Goal: Information Seeking & Learning: Learn about a topic

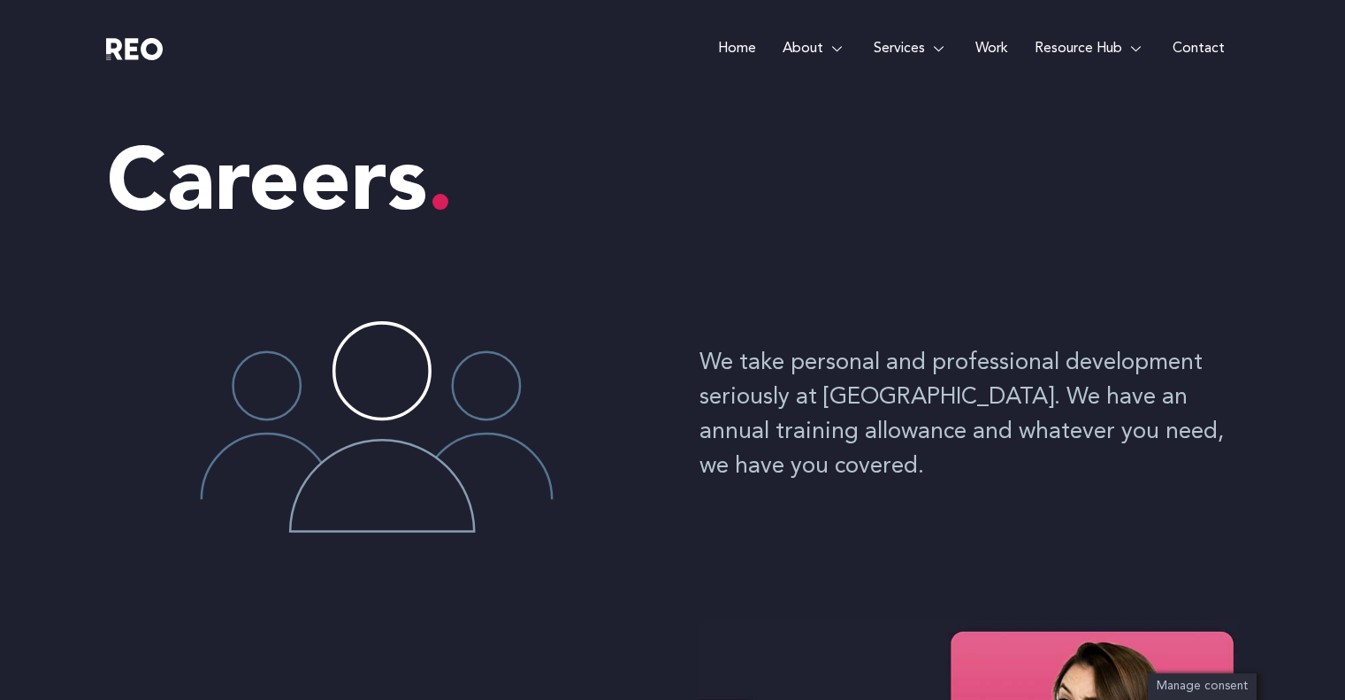
scroll to position [3981, 0]
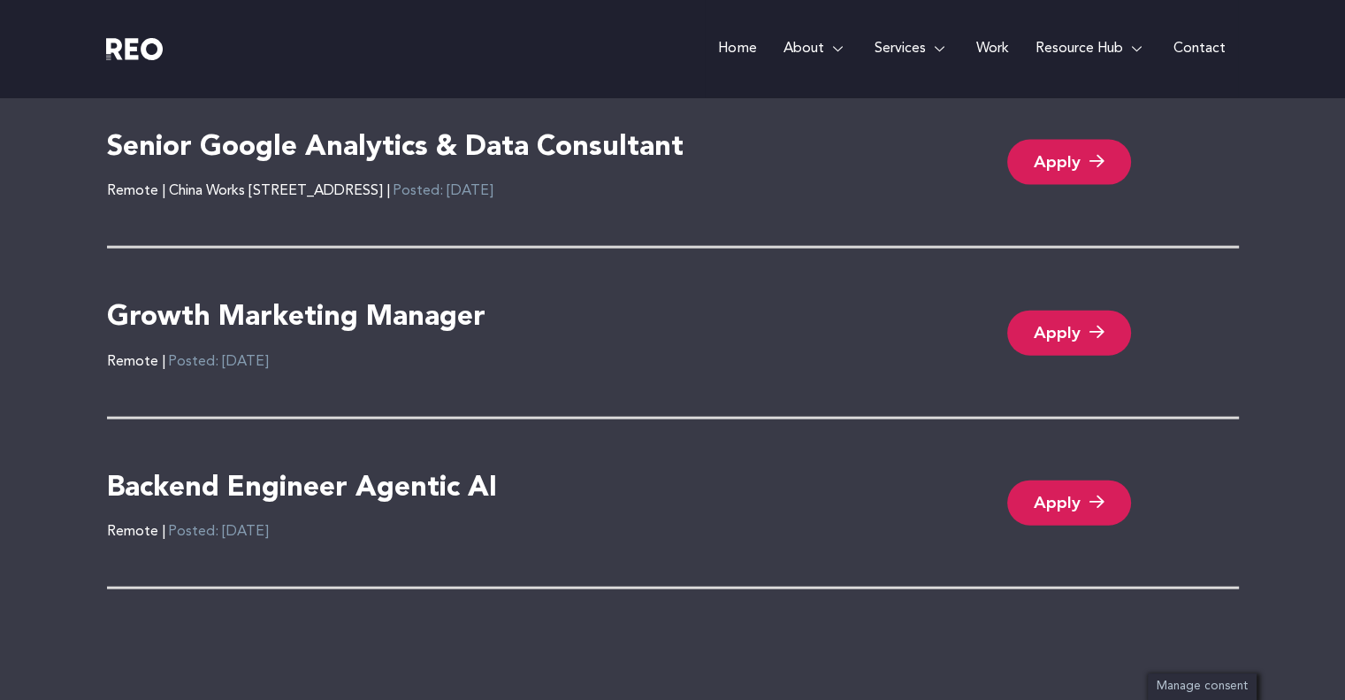
scroll to position [3804, 0]
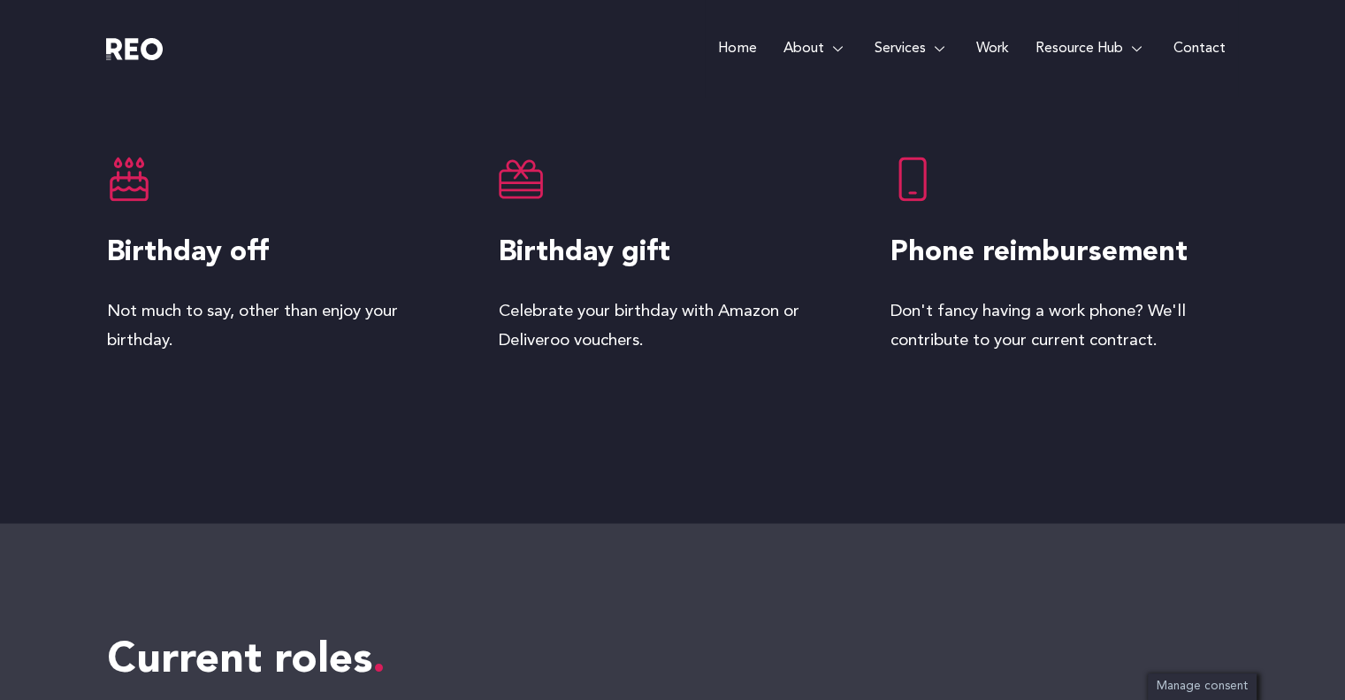
scroll to position [3217, 0]
